Goal: Navigation & Orientation: Find specific page/section

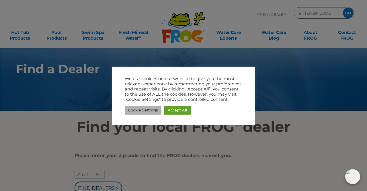
click at [146, 108] on link "Cookie Settings" at bounding box center [143, 109] width 37 height 9
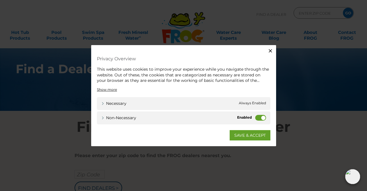
click at [262, 118] on label "Non-necessary" at bounding box center [260, 117] width 11 height 6
click at [0, 0] on input "Non-necessary" at bounding box center [0, 0] width 0 height 0
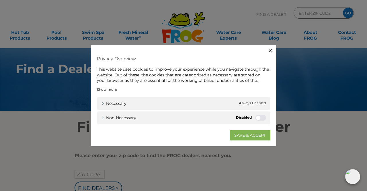
click at [257, 138] on link "SAVE & ACCEPT" at bounding box center [250, 135] width 41 height 10
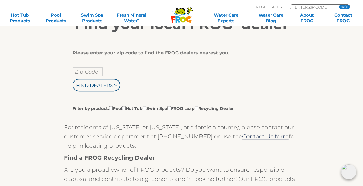
scroll to position [103, 0]
click at [89, 73] on input "text" at bounding box center [88, 71] width 30 height 9
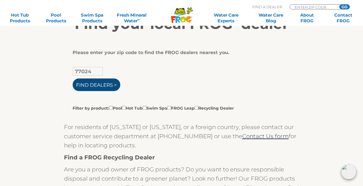
type input "77024"
click at [91, 81] on input "Find Dealers >" at bounding box center [97, 85] width 48 height 13
click at [126, 106] on input "Filter by product: Pool Hot Tub Swim Spa FROG Leap Recycling Dealer" at bounding box center [124, 108] width 4 height 4
checkbox input "true"
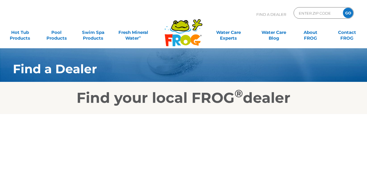
click at [90, 81] on div "Find a Dealer" at bounding box center [183, 70] width 358 height 24
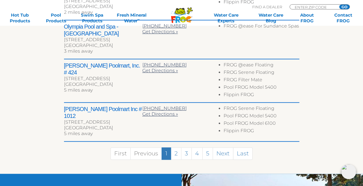
scroll to position [326, 0]
click at [177, 147] on link "2" at bounding box center [176, 153] width 11 height 12
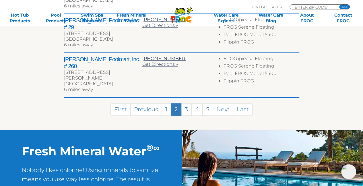
scroll to position [357, 0]
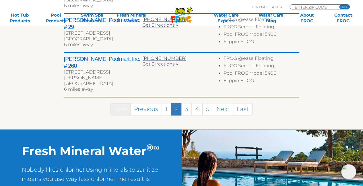
click at [122, 103] on link "First" at bounding box center [120, 109] width 20 height 12
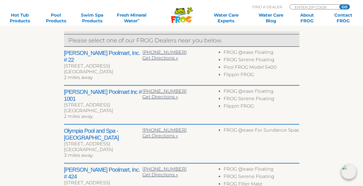
scroll to position [221, 0]
click at [152, 60] on span "Get Directions »" at bounding box center [160, 58] width 36 height 5
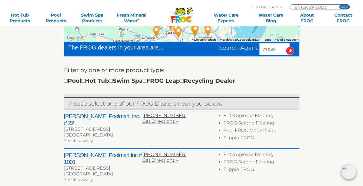
scroll to position [158, 0]
